Goal: Task Accomplishment & Management: Manage account settings

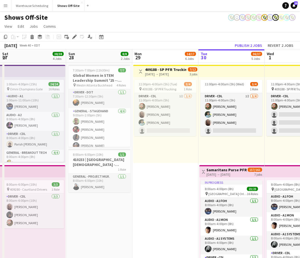
scroll to position [0, 132]
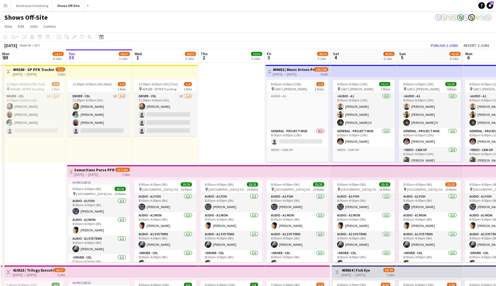
scroll to position [165, 0]
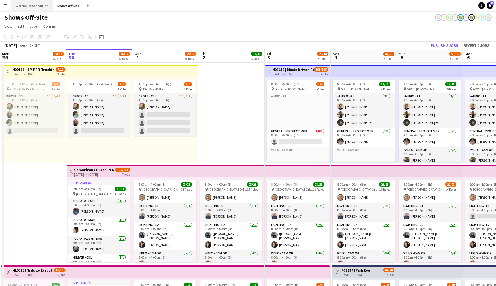
click at [35, 4] on button "Warehouse Scheduling Close" at bounding box center [32, 5] width 42 height 11
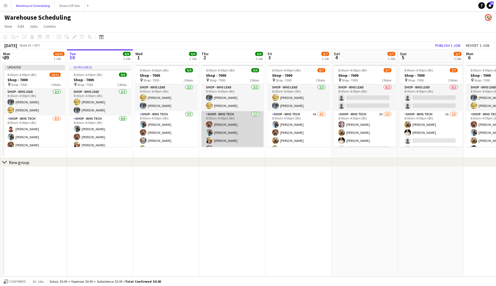
scroll to position [31, 0]
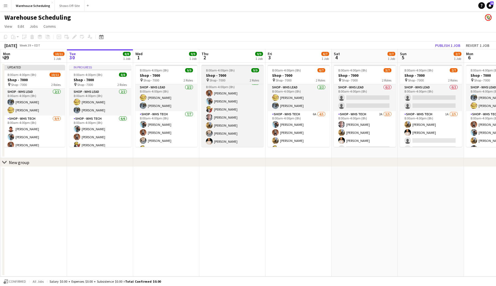
click at [232, 71] on span "8:00am-4:00pm (8h)" at bounding box center [220, 70] width 29 height 4
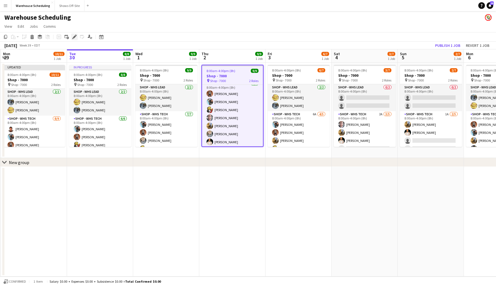
click at [74, 36] on icon "Edit" at bounding box center [74, 37] width 4 height 4
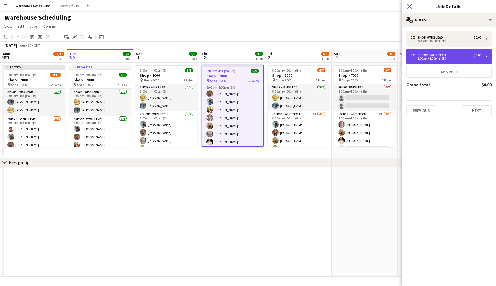
click at [420, 56] on div "Shop - WHS Tech" at bounding box center [433, 55] width 31 height 4
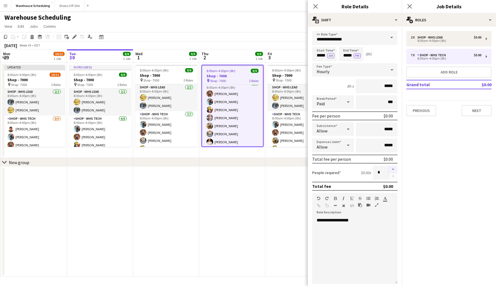
click at [393, 168] on button "button" at bounding box center [393, 169] width 9 height 7
type input "*"
click at [412, 6] on icon "Close pop-in" at bounding box center [409, 6] width 5 height 5
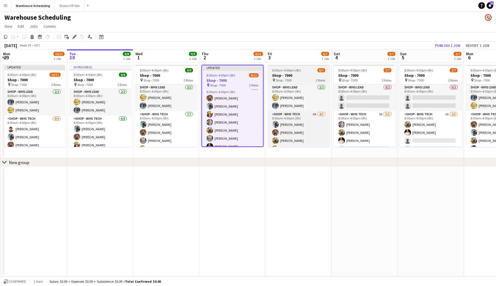
click at [306, 79] on div "pin Shop - 7000 2 Roles" at bounding box center [299, 80] width 62 height 4
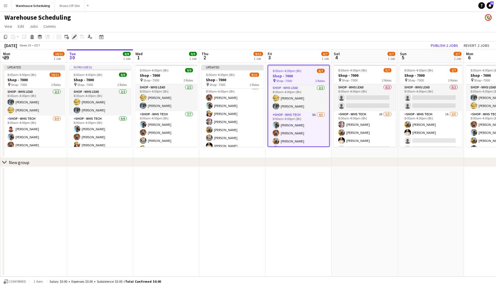
click at [73, 35] on icon "Edit" at bounding box center [74, 37] width 4 height 4
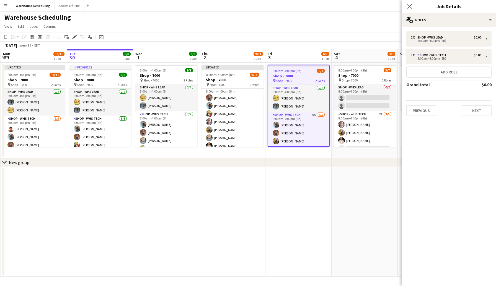
click at [454, 48] on div "2 x Shop - WHS Lead $0.00 8:00am-4:00pm (8h) 5 x Shop - WHS Tech $0.00 8:00am-4…" at bounding box center [449, 73] width 94 height 85
click at [452, 51] on div "5 x Shop - WHS Tech $0.00 8:00am-4:00pm (8h)" at bounding box center [449, 57] width 85 height 16
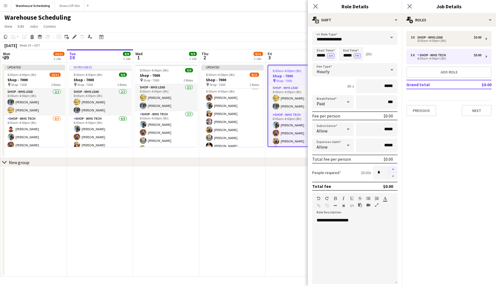
click at [395, 166] on button "button" at bounding box center [393, 169] width 9 height 7
type input "*"
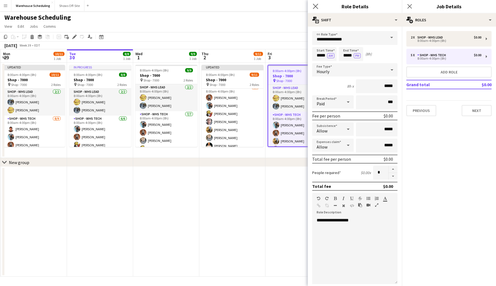
click at [318, 6] on app-icon "Close pop-in" at bounding box center [316, 6] width 8 height 8
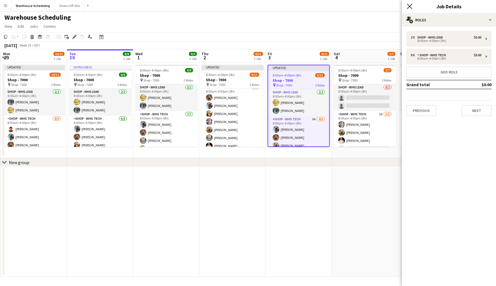
click at [409, 4] on icon "Close pop-in" at bounding box center [409, 6] width 5 height 5
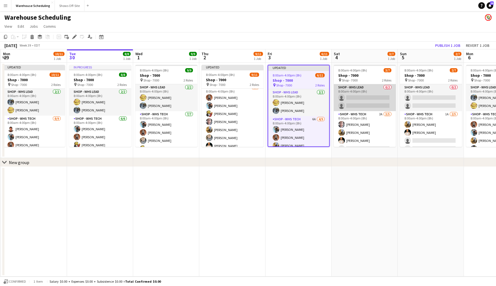
scroll to position [15, 0]
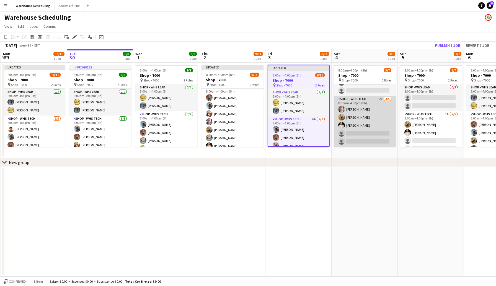
click at [359, 132] on app-card-role "Shop - WHS Tech 2A [DATE] 8:00am-4:00pm (8h) [PERSON_NAME] [PERSON_NAME] [PERSO…" at bounding box center [365, 121] width 62 height 51
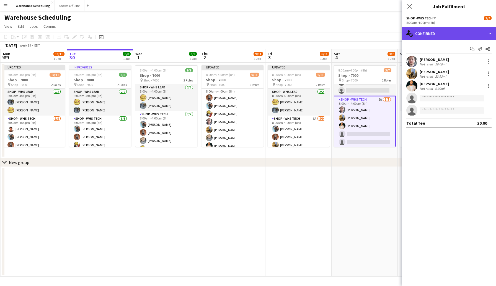
click at [418, 32] on div "single-neutral-actions-check-2 Confirmed" at bounding box center [449, 33] width 94 height 13
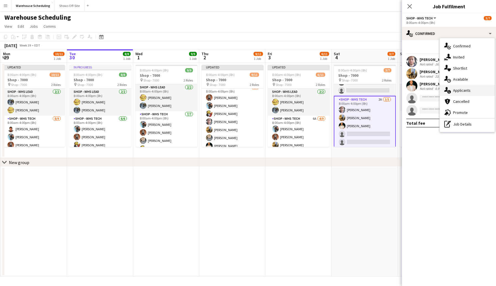
click at [462, 92] on span "Applicants" at bounding box center [461, 90] width 17 height 5
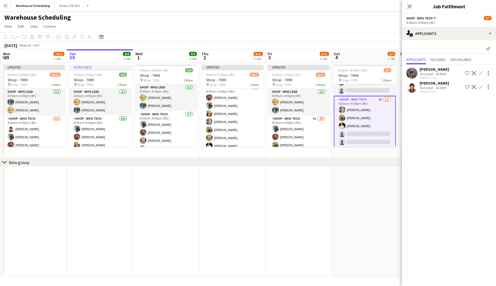
click at [481, 75] on app-icon "Confirm" at bounding box center [481, 73] width 4 height 4
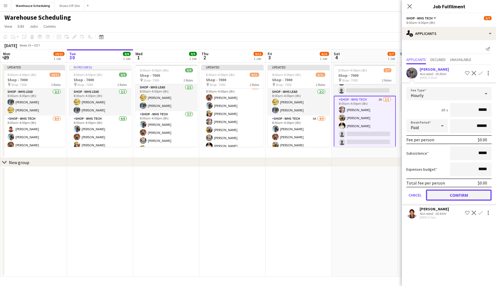
click at [454, 198] on button "Confirm" at bounding box center [459, 194] width 66 height 11
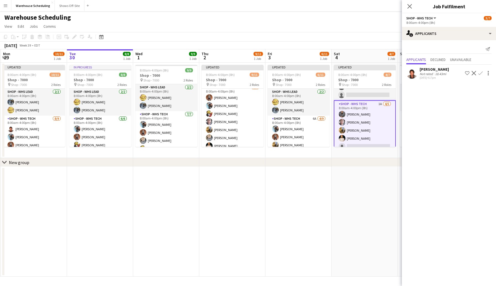
click at [481, 74] on app-icon "Confirm" at bounding box center [481, 73] width 4 height 4
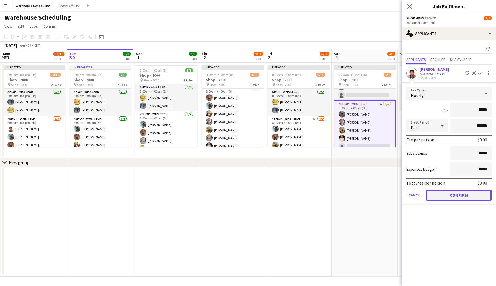
click at [458, 195] on button "Confirm" at bounding box center [459, 194] width 66 height 11
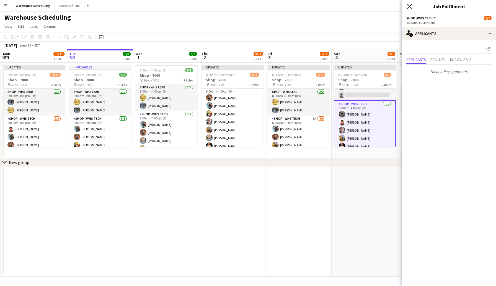
click at [408, 4] on icon "Close pop-in" at bounding box center [409, 6] width 5 height 5
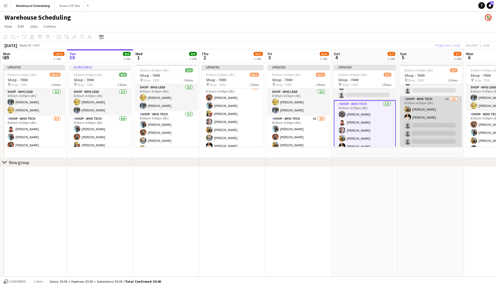
click at [420, 124] on app-card-role "Shop - WHS Tech 1A [DATE] 8:00am-4:00pm (8h) [PERSON_NAME] [PERSON_NAME] single…" at bounding box center [431, 121] width 62 height 51
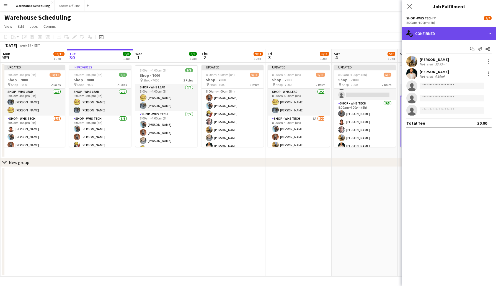
click at [441, 34] on div "single-neutral-actions-check-2 Confirmed" at bounding box center [449, 33] width 94 height 13
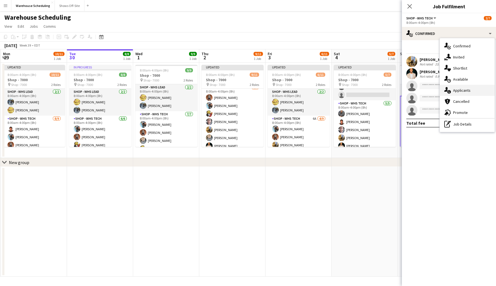
click at [461, 94] on div "single-neutral-actions-information Applicants" at bounding box center [467, 90] width 55 height 11
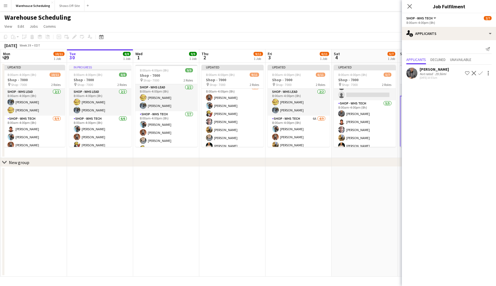
click at [481, 75] on app-icon "Confirm" at bounding box center [481, 73] width 4 height 4
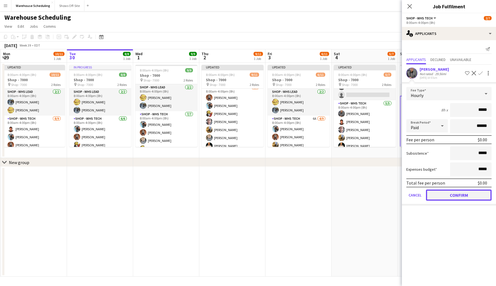
click at [449, 195] on button "Confirm" at bounding box center [459, 194] width 66 height 11
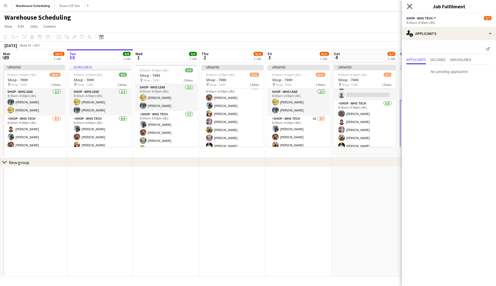
click at [410, 6] on icon at bounding box center [409, 6] width 5 height 5
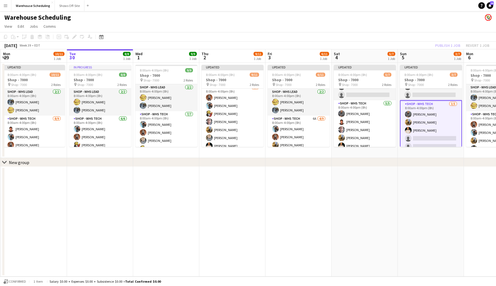
click at [409, 35] on app-toolbar "Copy Paste Paste Command V Paste with crew Command Shift V Paste linked Job [GE…" at bounding box center [248, 36] width 496 height 9
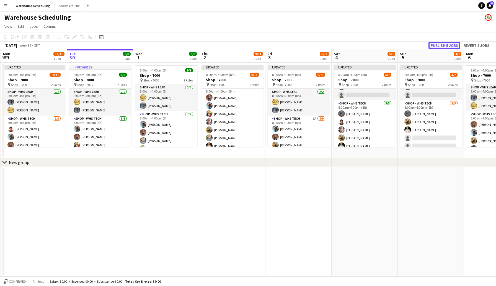
click at [438, 45] on button "Publish 5 jobs" at bounding box center [445, 45] width 32 height 7
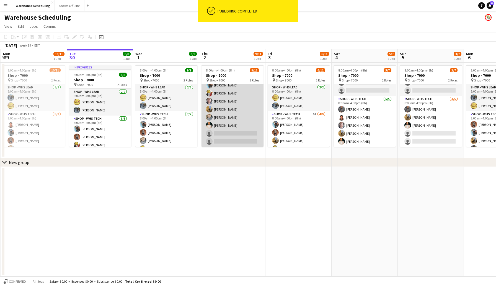
click at [226, 136] on app-card-role "Shop - WHS Tech 1A [DATE] 8:00am-4:00pm (8h) [PERSON_NAME] [PERSON_NAME] [PERSO…" at bounding box center [233, 105] width 62 height 83
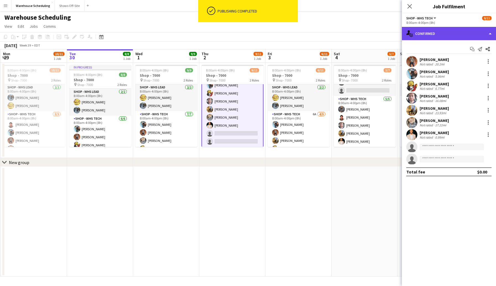
click at [434, 29] on div "single-neutral-actions-check-2 Confirmed" at bounding box center [449, 33] width 94 height 13
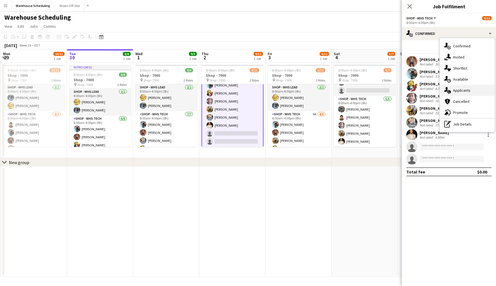
click at [465, 90] on span "Applicants" at bounding box center [461, 90] width 17 height 5
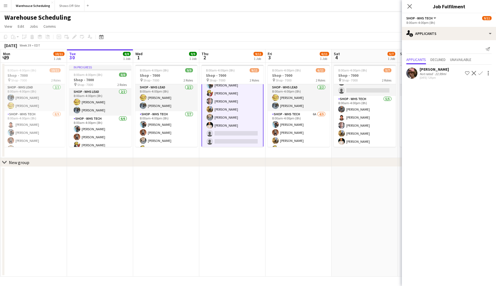
click at [481, 73] on app-icon "Confirm" at bounding box center [481, 73] width 4 height 4
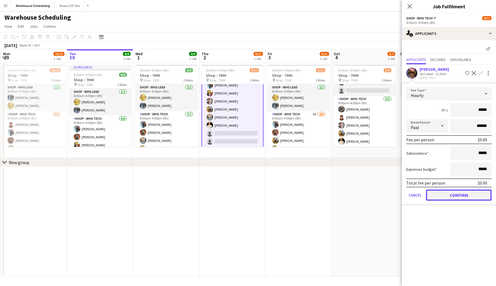
click at [452, 196] on button "Confirm" at bounding box center [459, 194] width 66 height 11
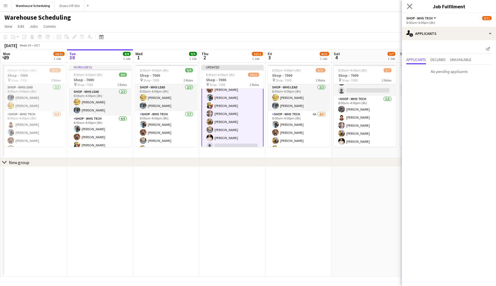
click at [412, 3] on app-icon "Close pop-in" at bounding box center [410, 6] width 8 height 8
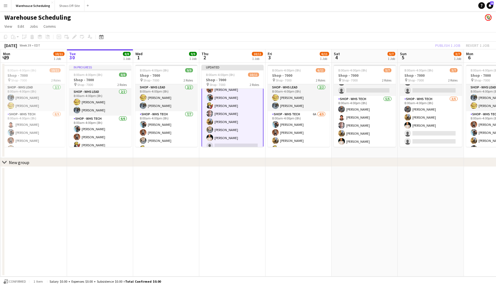
click at [403, 27] on app-page-menu "View Day view expanded Day view collapsed Month view Date picker Jump to [DATE]…" at bounding box center [248, 27] width 496 height 11
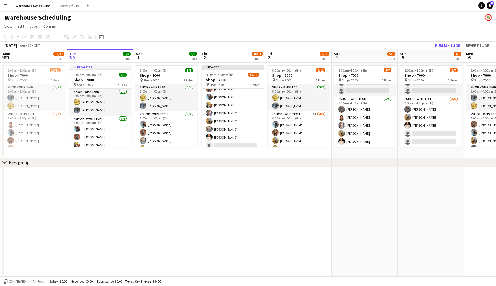
scroll to position [47, 0]
click at [442, 44] on button "Publish 1 job" at bounding box center [448, 45] width 30 height 7
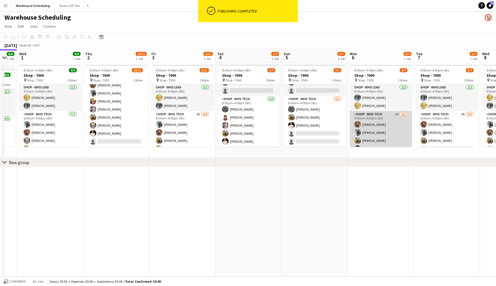
scroll to position [15, 0]
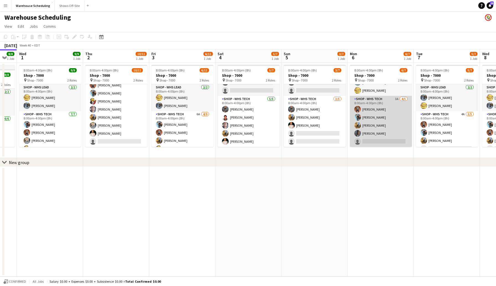
click at [372, 137] on app-card-role "Shop - WHS Tech 3A [DATE] 8:00am-4:00pm (8h) [PERSON_NAME] [PERSON_NAME] [PERSO…" at bounding box center [381, 121] width 62 height 51
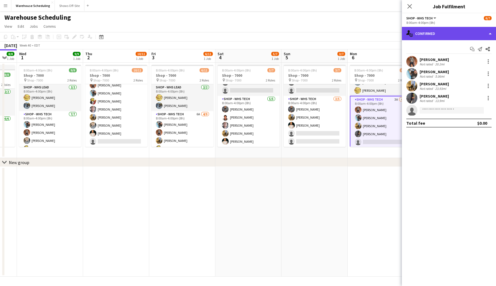
click at [445, 34] on div "single-neutral-actions-check-2 Confirmed" at bounding box center [449, 33] width 94 height 13
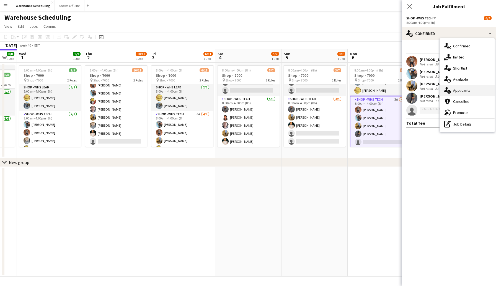
click at [461, 88] on span "Applicants" at bounding box center [461, 90] width 17 height 5
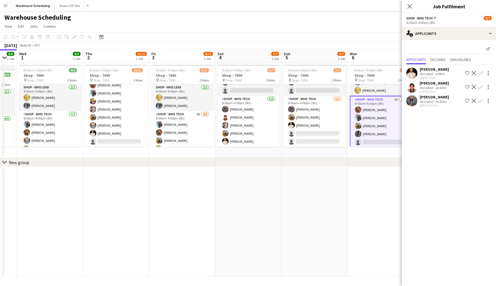
click at [481, 102] on app-icon "Confirm" at bounding box center [481, 101] width 4 height 4
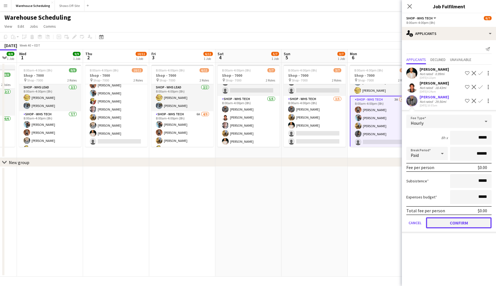
click at [459, 226] on button "Confirm" at bounding box center [459, 222] width 66 height 11
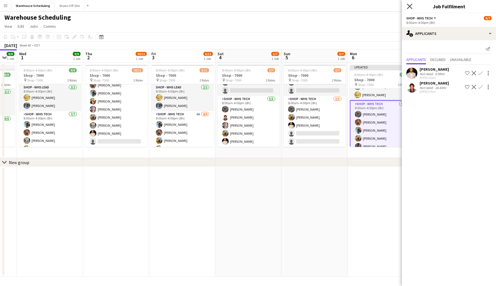
click at [408, 8] on icon at bounding box center [409, 6] width 5 height 5
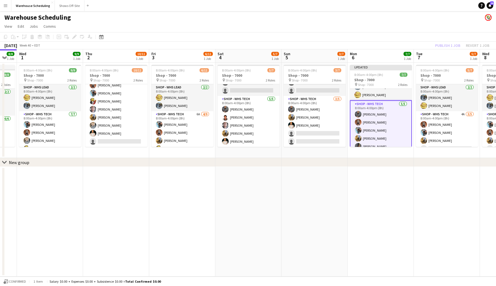
click at [389, 34] on app-toolbar "Copy Paste Paste Command V Paste with crew Command Shift V Paste linked Job [GE…" at bounding box center [248, 36] width 496 height 9
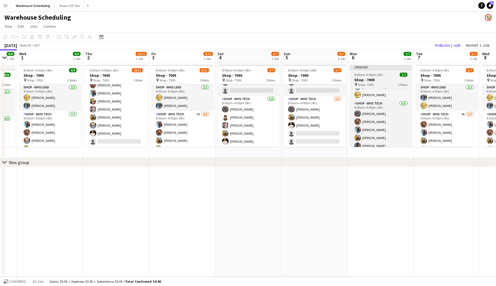
click at [376, 73] on span "8:00am-4:00pm (8h)" at bounding box center [369, 75] width 29 height 4
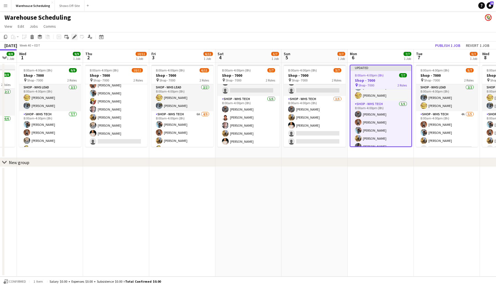
click at [75, 34] on div "Edit" at bounding box center [74, 37] width 7 height 7
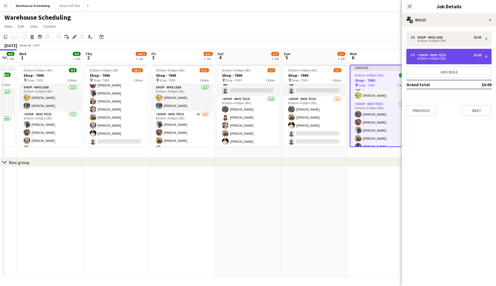
click at [436, 56] on div "Shop - WHS Tech" at bounding box center [433, 55] width 31 height 4
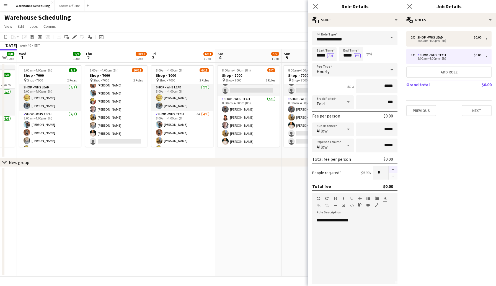
click at [392, 170] on button "button" at bounding box center [393, 169] width 9 height 7
type input "*"
click at [316, 7] on icon "Close pop-in" at bounding box center [315, 6] width 5 height 5
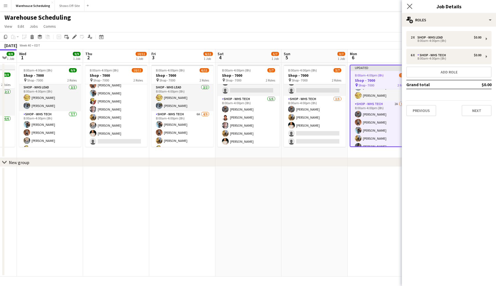
click at [407, 7] on app-icon "Close pop-in" at bounding box center [410, 6] width 8 height 8
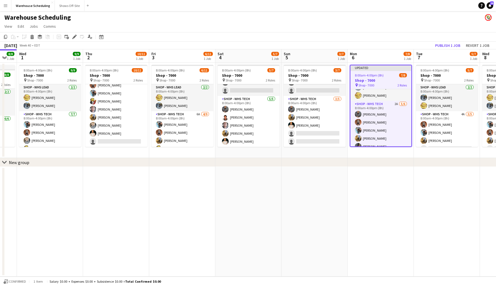
click at [404, 28] on app-page-menu "View Day view expanded Day view collapsed Month view Date picker Jump to [DATE]…" at bounding box center [248, 27] width 496 height 11
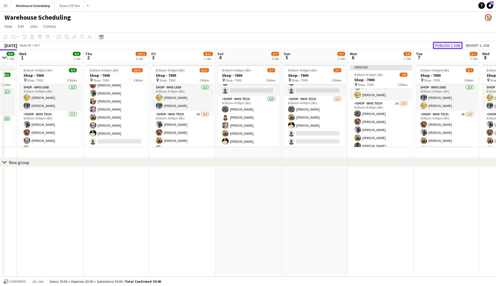
click at [445, 47] on button "Publish 1 job" at bounding box center [448, 45] width 30 height 7
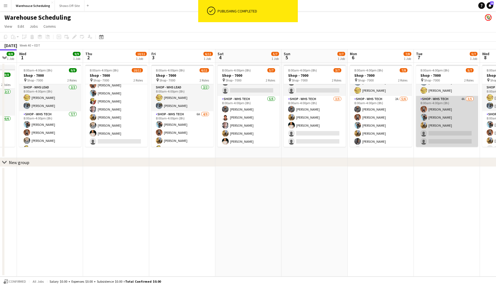
click at [439, 132] on app-card-role "Shop - WHS Tech 4A [DATE] 8:00am-4:00pm (8h) [PERSON_NAME] [PERSON_NAME] [PERSO…" at bounding box center [447, 121] width 62 height 51
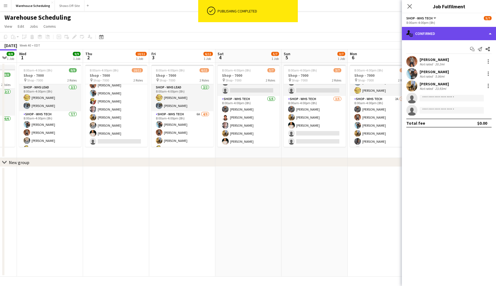
click at [446, 30] on div "single-neutral-actions-check-2 Confirmed" at bounding box center [449, 33] width 94 height 13
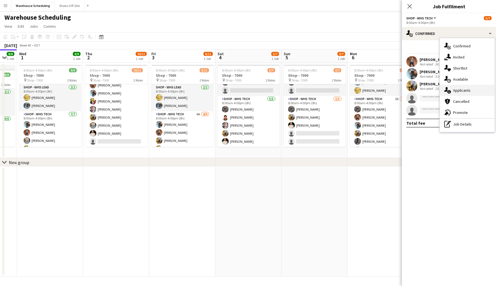
click at [462, 90] on span "Applicants" at bounding box center [461, 90] width 17 height 5
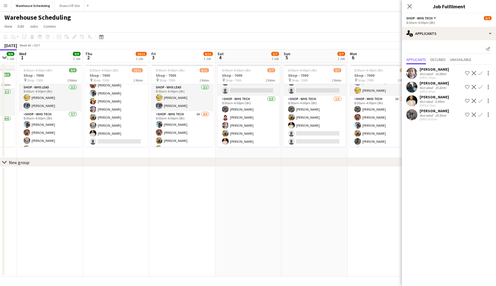
click at [481, 116] on app-icon "Confirm" at bounding box center [481, 114] width 4 height 4
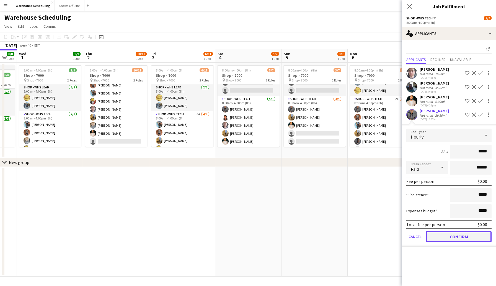
click at [453, 241] on button "Confirm" at bounding box center [459, 236] width 66 height 11
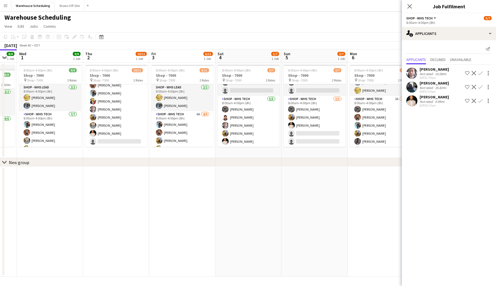
click at [483, 71] on app-icon "Confirm" at bounding box center [481, 73] width 4 height 4
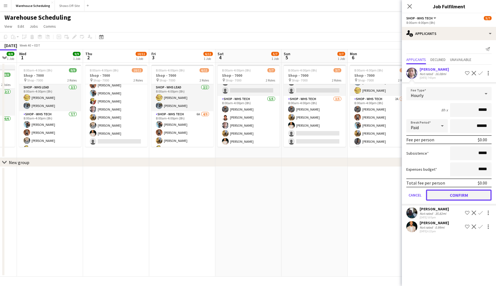
click at [463, 189] on button "Confirm" at bounding box center [459, 194] width 66 height 11
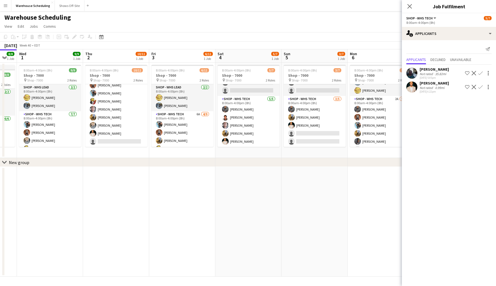
click at [481, 85] on app-icon "Confirm" at bounding box center [481, 87] width 4 height 4
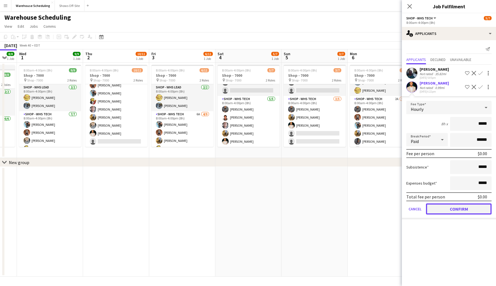
click at [444, 207] on button "Confirm" at bounding box center [459, 208] width 66 height 11
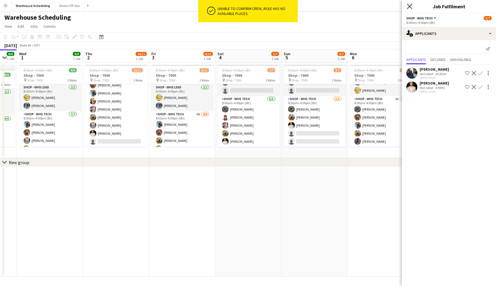
click at [412, 7] on icon "Close pop-in" at bounding box center [409, 6] width 5 height 5
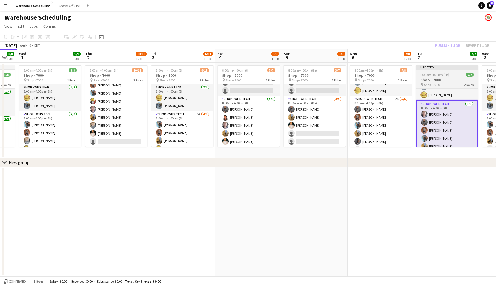
click at [433, 73] on span "8:00am-4:00pm (8h)" at bounding box center [435, 75] width 29 height 4
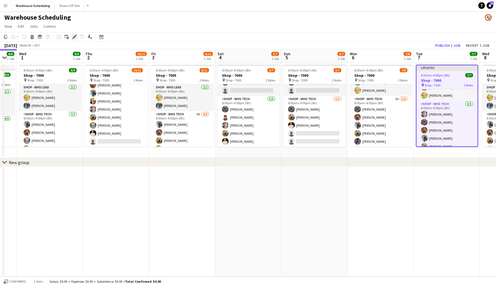
click at [76, 36] on icon at bounding box center [75, 35] width 1 height 1
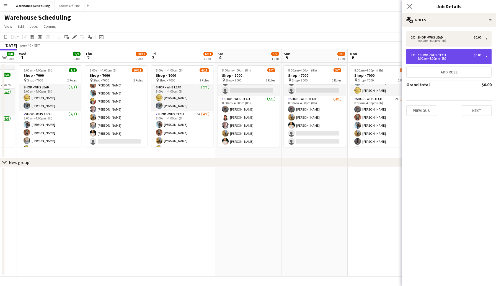
click at [448, 52] on div "5 x Shop - WHS Tech $0.00 8:00am-4:00pm (8h)" at bounding box center [449, 57] width 85 height 16
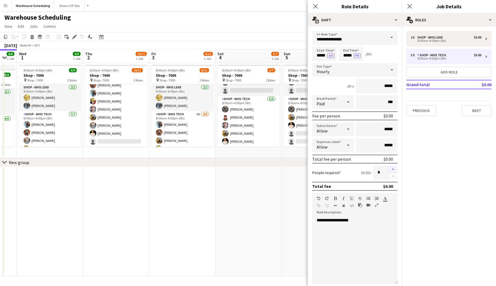
click at [394, 167] on button "button" at bounding box center [393, 169] width 9 height 7
type input "*"
click at [315, 6] on icon at bounding box center [315, 6] width 5 height 5
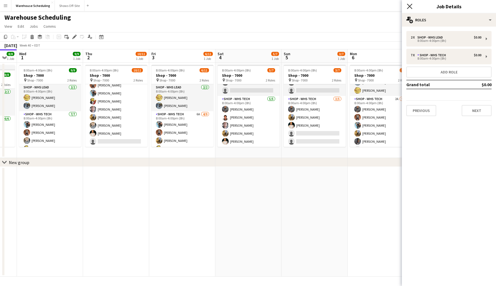
click at [407, 6] on icon "Close pop-in" at bounding box center [409, 6] width 5 height 5
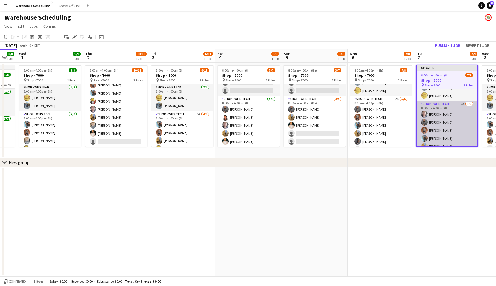
scroll to position [37, 0]
click at [436, 127] on app-card-role "Shop - WHS Tech 2A [DATE] 8:00am-4:00pm (8h) [PERSON_NAME] [PERSON_NAME]-[PERSO…" at bounding box center [447, 112] width 61 height 67
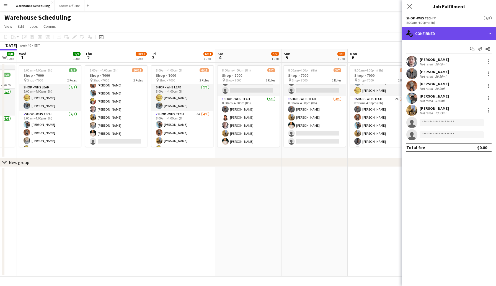
click at [433, 35] on div "single-neutral-actions-check-2 Confirmed" at bounding box center [449, 33] width 94 height 13
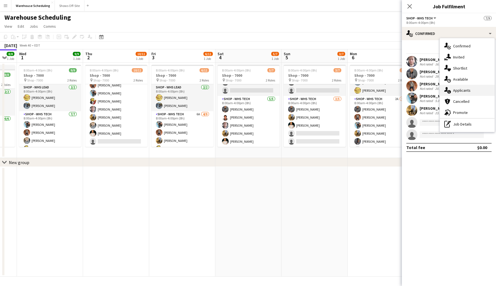
click at [463, 92] on span "Applicants" at bounding box center [461, 90] width 17 height 5
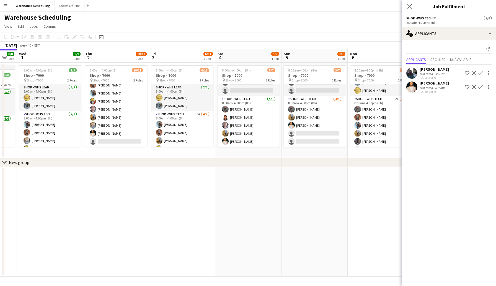
click at [480, 87] on app-icon "Confirm" at bounding box center [481, 87] width 4 height 4
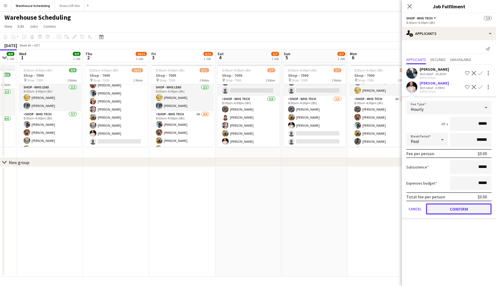
click at [453, 206] on button "Confirm" at bounding box center [459, 208] width 66 height 11
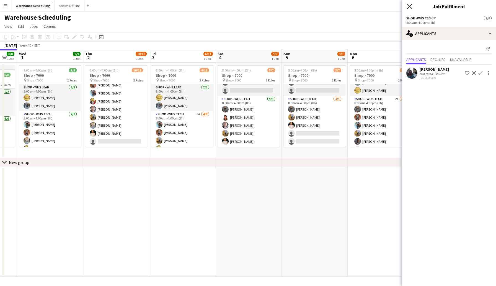
click at [411, 8] on icon "Close pop-in" at bounding box center [409, 6] width 5 height 5
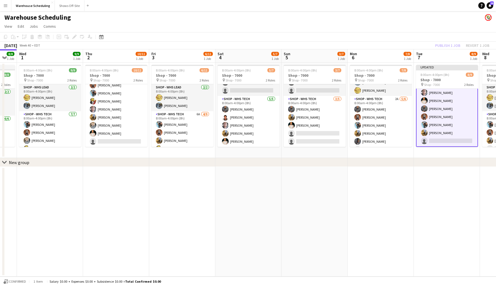
click at [417, 44] on div "[DATE] Week 40 • EDT Publish 1 job Revert 1 job" at bounding box center [248, 46] width 496 height 8
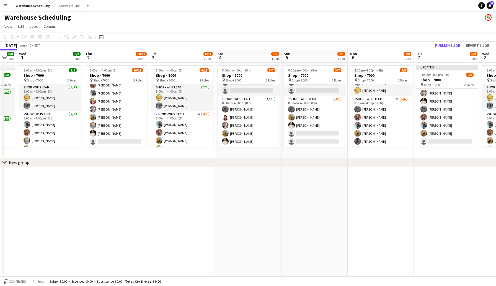
scroll to position [36, 0]
click at [439, 47] on button "Publish 1 job" at bounding box center [448, 45] width 30 height 7
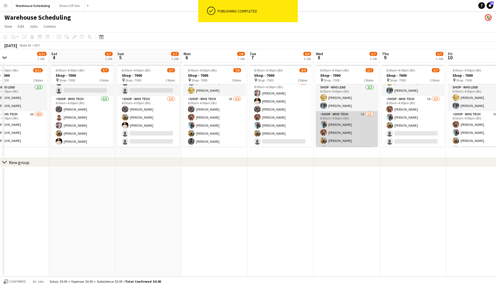
scroll to position [15, 0]
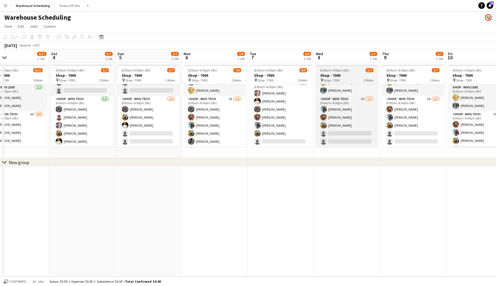
click at [339, 73] on h3 "Shop - 7000" at bounding box center [347, 75] width 62 height 5
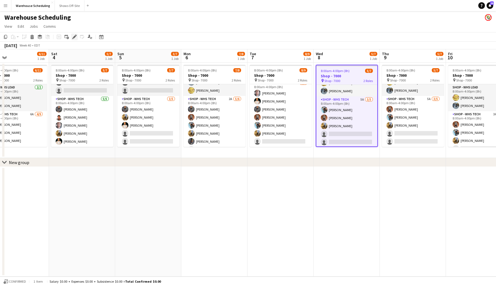
click at [75, 36] on icon at bounding box center [74, 36] width 3 height 3
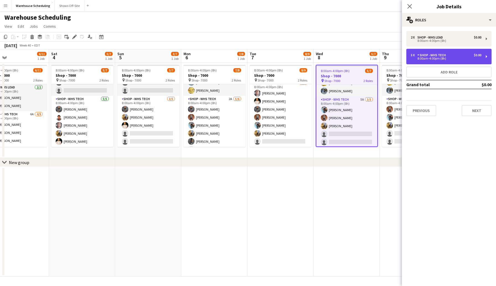
click at [461, 54] on div "5 x Shop - WHS Tech $0.00" at bounding box center [446, 55] width 71 height 4
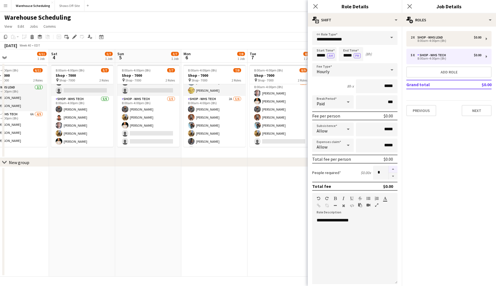
click at [392, 168] on button "button" at bounding box center [393, 169] width 9 height 7
type input "*"
click at [316, 6] on icon at bounding box center [315, 6] width 5 height 5
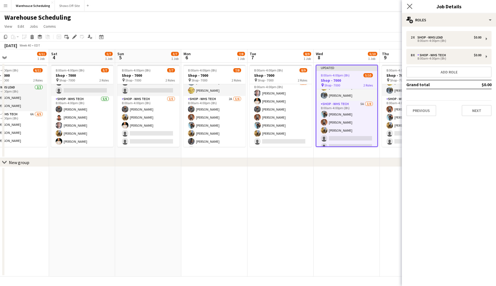
click at [407, 6] on app-icon "Close pop-in" at bounding box center [410, 6] width 8 height 8
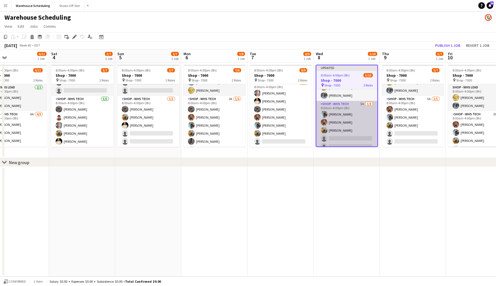
click at [334, 139] on app-card-role "Shop - WHS Tech 5A [DATE] 8:00am-4:00pm (8h) [PERSON_NAME] [PERSON_NAME] [PERSO…" at bounding box center [347, 138] width 61 height 75
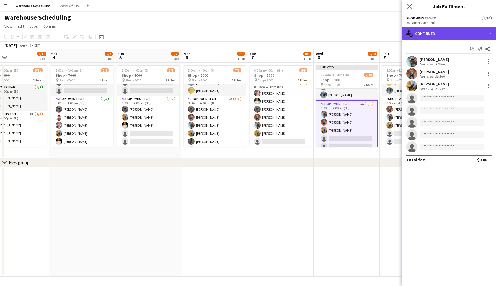
click at [450, 32] on div "single-neutral-actions-check-2 Confirmed" at bounding box center [449, 33] width 94 height 13
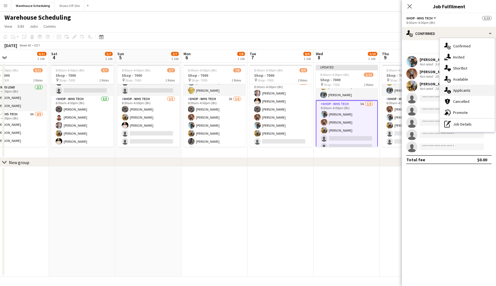
click at [459, 91] on span "Applicants" at bounding box center [461, 90] width 17 height 5
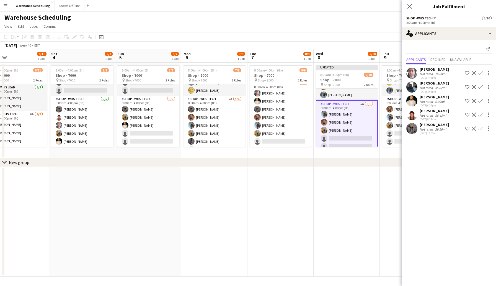
click at [480, 130] on app-icon "Confirm" at bounding box center [481, 128] width 4 height 4
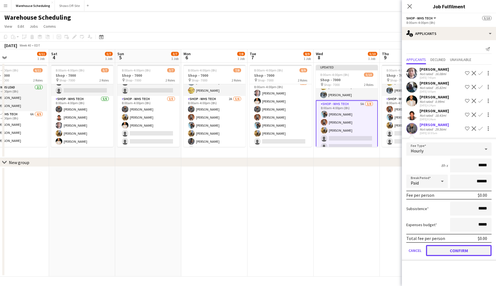
click at [460, 252] on button "Confirm" at bounding box center [459, 250] width 66 height 11
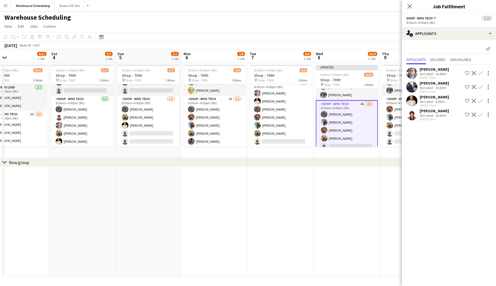
click at [480, 73] on app-icon "Confirm" at bounding box center [481, 73] width 4 height 4
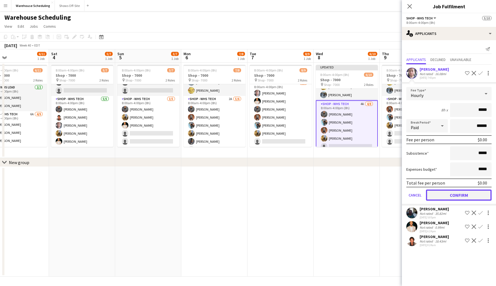
click at [455, 191] on button "Confirm" at bounding box center [459, 194] width 66 height 11
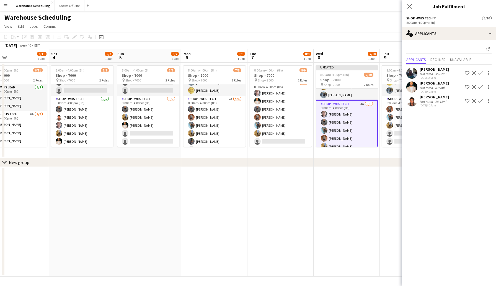
click at [481, 85] on app-icon "Confirm" at bounding box center [481, 87] width 4 height 4
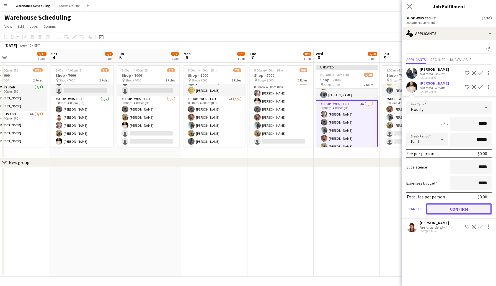
click at [463, 203] on button "Confirm" at bounding box center [459, 208] width 66 height 11
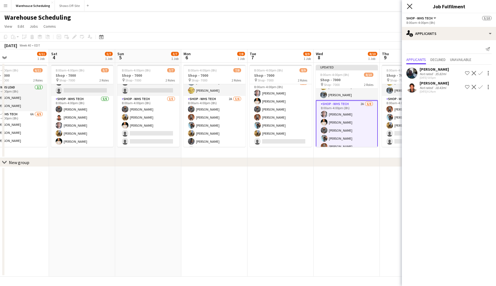
click at [411, 7] on icon "Close pop-in" at bounding box center [409, 6] width 5 height 5
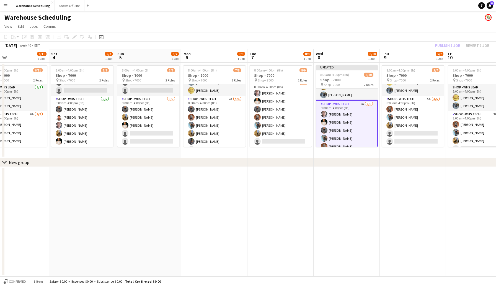
click at [407, 30] on app-page-menu "View Day view expanded Day view collapsed Month view Date picker Jump to [DATE]…" at bounding box center [248, 27] width 496 height 11
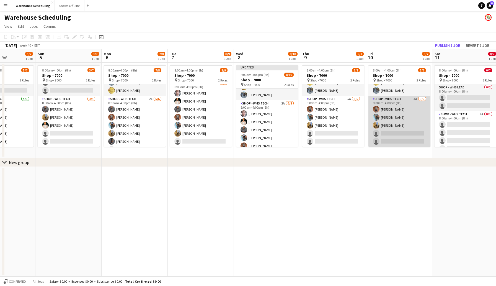
click at [392, 134] on app-card-role "Shop - WHS Tech 3A [DATE] 8:00am-4:00pm (8h) [PERSON_NAME] [PERSON_NAME] [PERSO…" at bounding box center [400, 121] width 62 height 51
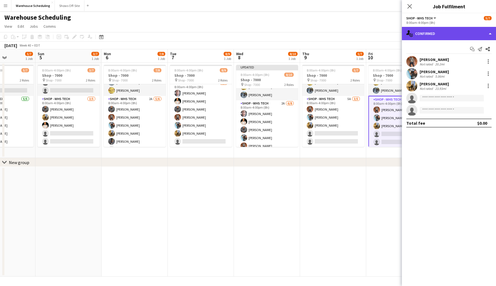
click at [450, 38] on div "single-neutral-actions-check-2 Confirmed" at bounding box center [449, 33] width 94 height 13
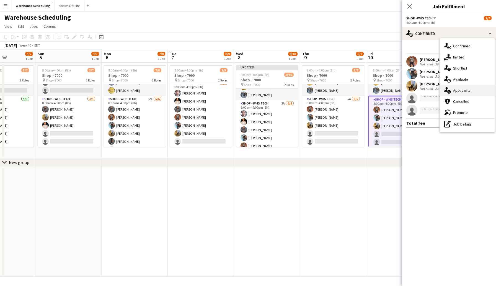
click at [461, 90] on span "Applicants" at bounding box center [461, 90] width 17 height 5
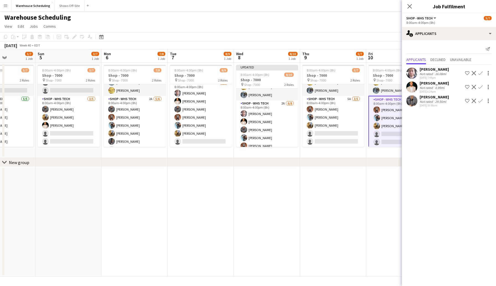
click at [480, 102] on app-icon "Confirm" at bounding box center [481, 101] width 4 height 4
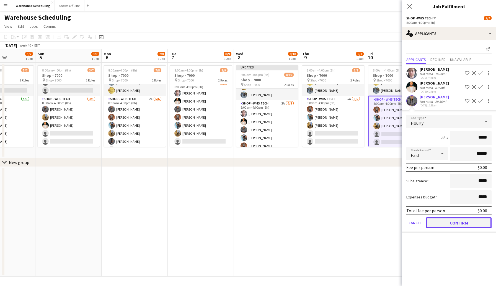
click at [460, 226] on button "Confirm" at bounding box center [459, 222] width 66 height 11
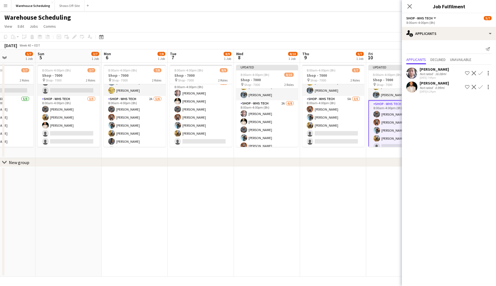
click at [481, 72] on app-icon "Confirm" at bounding box center [481, 73] width 4 height 4
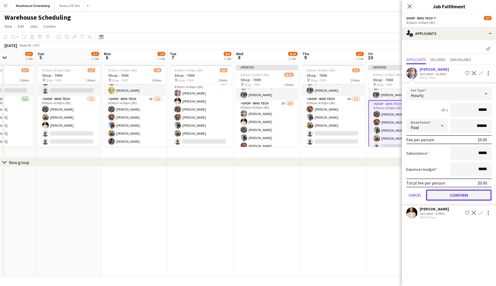
click at [450, 193] on button "Confirm" at bounding box center [459, 194] width 66 height 11
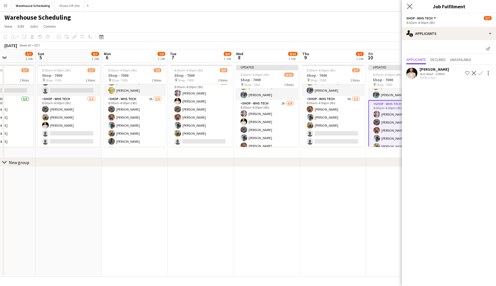
click at [409, 3] on app-icon "Close pop-in" at bounding box center [410, 6] width 8 height 8
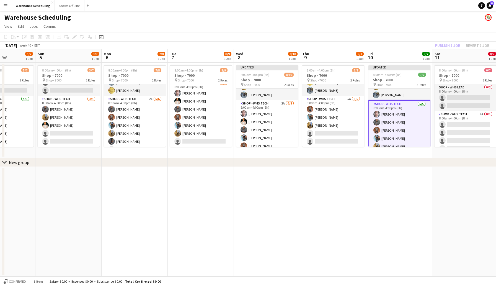
scroll to position [21, 0]
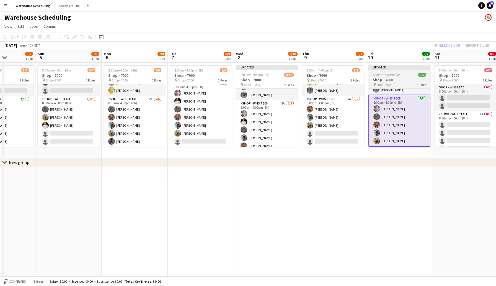
click at [395, 68] on div "Updated" at bounding box center [400, 67] width 62 height 4
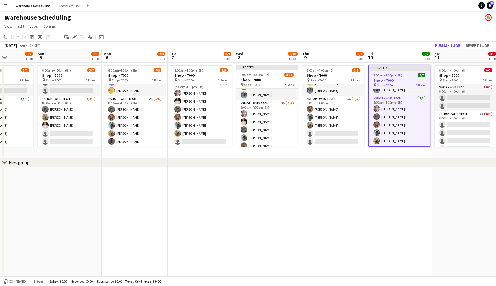
click at [73, 33] on app-toolbar "Copy Paste Paste Command V Paste with crew Command Shift V Paste linked Job [GE…" at bounding box center [248, 36] width 496 height 9
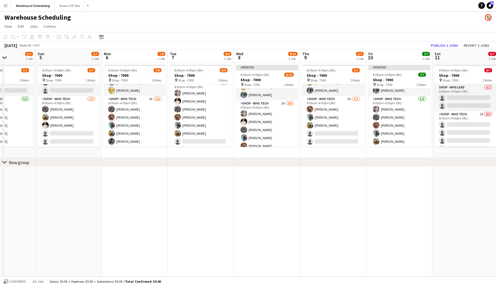
click at [73, 35] on div "Add job Add linked Job Edit Edit linked Job Applicants" at bounding box center [72, 37] width 42 height 7
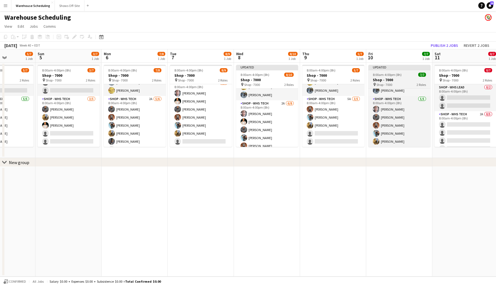
click at [381, 87] on app-job-card "Updated 8:00am-4:00pm (8h) 7/7 Shop - 7000 pin Shop - 7000 2 Roles Shop - WHS L…" at bounding box center [400, 106] width 62 height 82
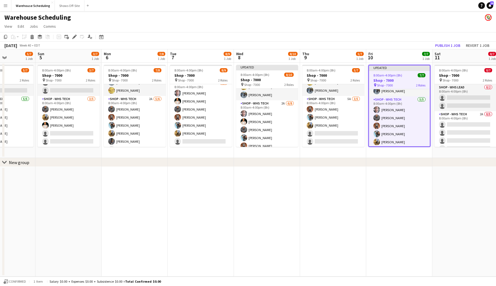
scroll to position [21, 0]
click at [76, 35] on icon at bounding box center [75, 35] width 1 height 1
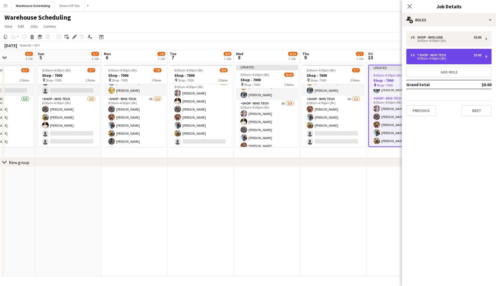
click at [427, 58] on div "8:00am-4:00pm (8h)" at bounding box center [446, 58] width 71 height 3
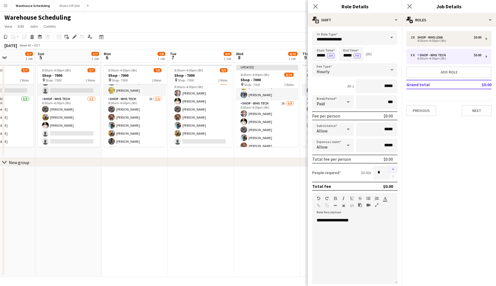
click at [393, 166] on button "button" at bounding box center [393, 169] width 9 height 7
type input "*"
click at [315, 4] on icon "Close pop-in" at bounding box center [315, 6] width 5 height 5
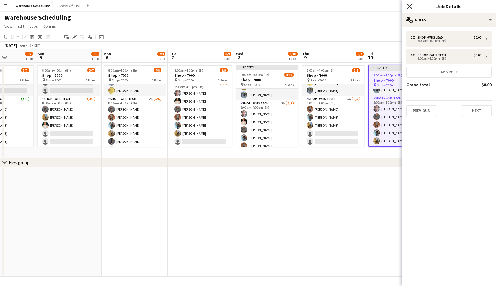
click at [407, 7] on icon "Close pop-in" at bounding box center [409, 6] width 5 height 5
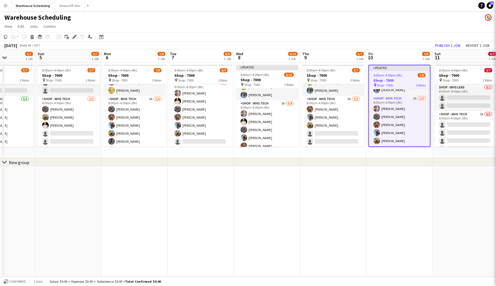
click at [421, 50] on app-board-header-date "Fri 10 7/8 1 Job" at bounding box center [399, 55] width 66 height 13
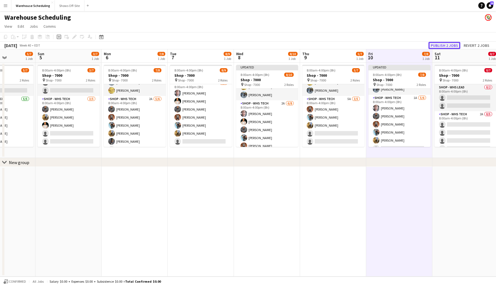
click at [443, 45] on button "Publish 2 jobs" at bounding box center [445, 45] width 32 height 7
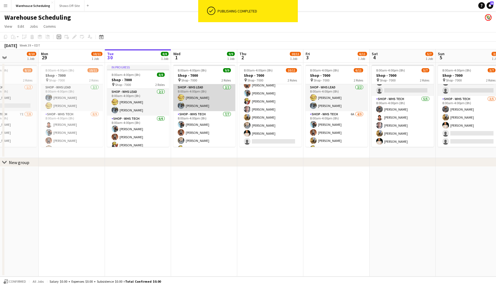
scroll to position [31, 0]
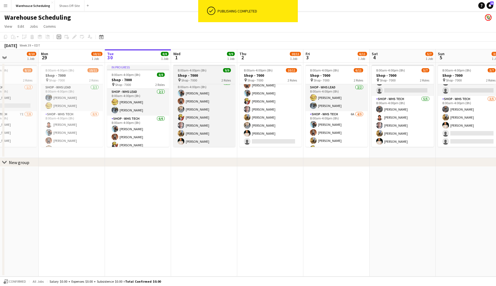
click at [200, 75] on h3 "Shop - 7000" at bounding box center [204, 75] width 62 height 5
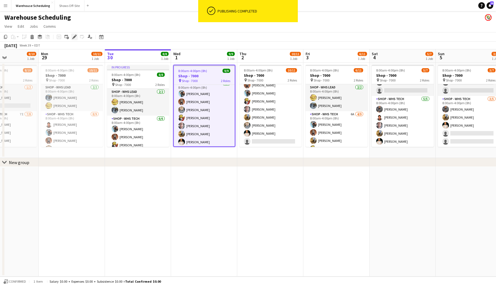
click at [75, 37] on icon at bounding box center [74, 36] width 3 height 3
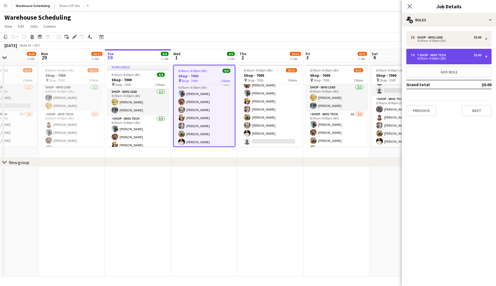
click at [447, 56] on div "Shop - WHS Tech" at bounding box center [433, 55] width 31 height 4
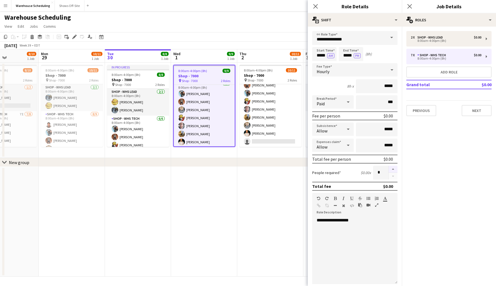
click at [393, 168] on button "button" at bounding box center [393, 169] width 9 height 7
type input "*"
click at [312, 3] on app-icon "Close pop-in" at bounding box center [316, 6] width 8 height 8
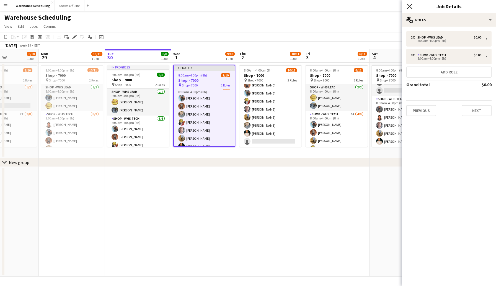
click at [408, 4] on icon at bounding box center [409, 6] width 5 height 5
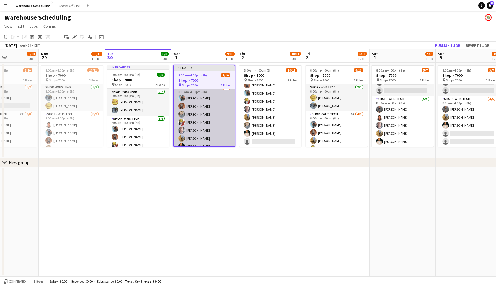
scroll to position [45, 0]
click at [190, 138] on app-card-role "Shop - WHS Tech [DATE] 8:00am-4:00pm (8h) [PERSON_NAME] [PERSON_NAME] [PERSON_N…" at bounding box center [204, 108] width 61 height 75
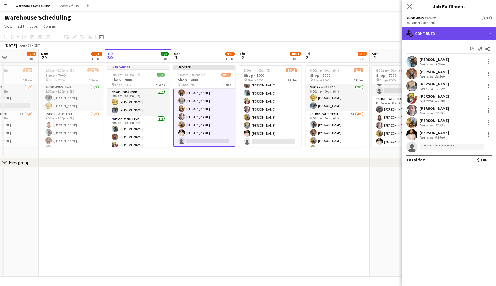
click at [419, 34] on div "single-neutral-actions-check-2 Confirmed" at bounding box center [449, 33] width 94 height 13
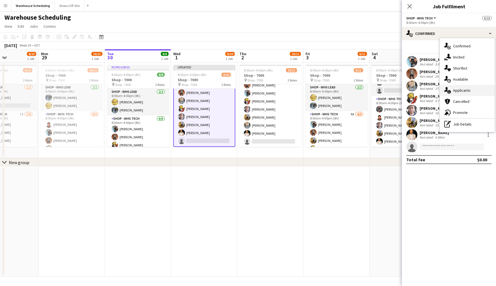
click at [464, 91] on span "Applicants" at bounding box center [461, 90] width 17 height 5
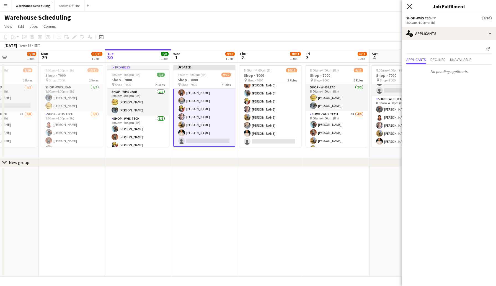
click at [410, 4] on icon "Close pop-in" at bounding box center [409, 6] width 5 height 5
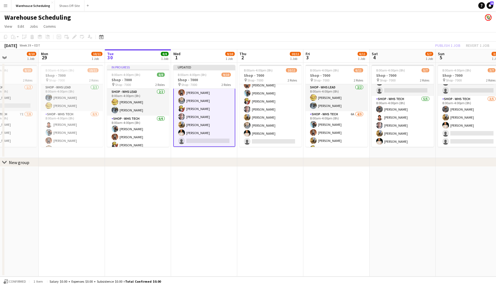
click at [373, 34] on app-toolbar "Copy Paste Paste Command V Paste with crew Command Shift V Paste linked Job [GE…" at bounding box center [248, 36] width 496 height 9
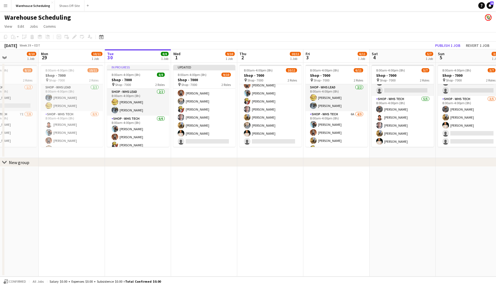
scroll to position [44, 0]
click at [447, 42] on button "Publish 1 job" at bounding box center [448, 45] width 30 height 7
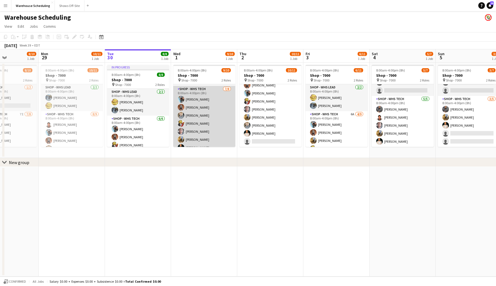
scroll to position [39, 0]
